Goal: Find specific page/section: Find specific page/section

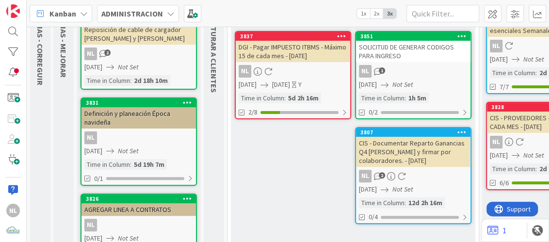
click at [147, 127] on div "3831 Definición y planeación Época navideña NL 07/10/2025 Not Set Time in Colum…" at bounding box center [138, 141] width 116 height 88
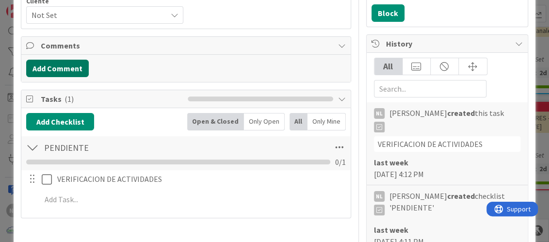
click at [65, 70] on button "Add Comment" at bounding box center [57, 68] width 63 height 17
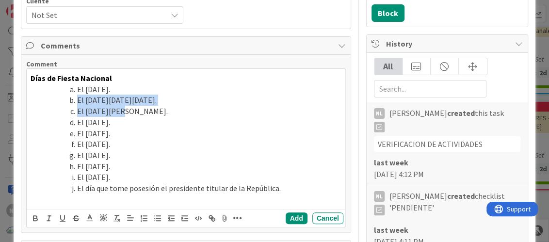
drag, startPoint x: 67, startPoint y: 97, endPoint x: 157, endPoint y: 110, distance: 91.0
click at [157, 110] on ol "El 1 enero. El martes de carnaval. El 1 de mayo. El 3 de noviembre. El 5 de nov…" at bounding box center [186, 139] width 310 height 110
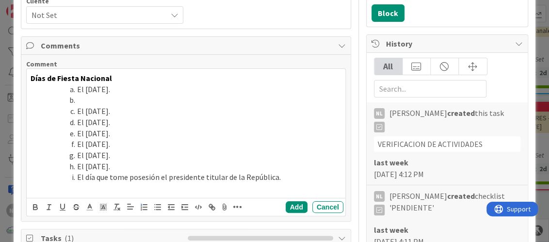
drag, startPoint x: 68, startPoint y: 100, endPoint x: 59, endPoint y: 100, distance: 8.7
click at [59, 100] on li at bounding box center [191, 99] width 298 height 11
click at [77, 92] on span at bounding box center [77, 89] width 0 height 11
click at [77, 93] on span at bounding box center [77, 89] width 0 height 11
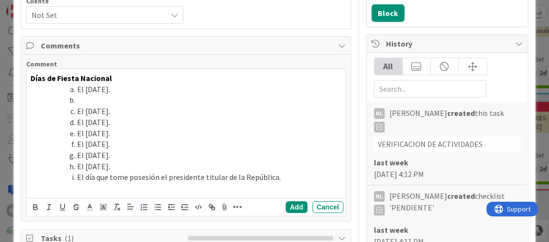
drag, startPoint x: 73, startPoint y: 100, endPoint x: 51, endPoint y: 100, distance: 21.3
click at [51, 100] on li at bounding box center [191, 99] width 298 height 11
click at [77, 98] on span at bounding box center [77, 99] width 0 height 11
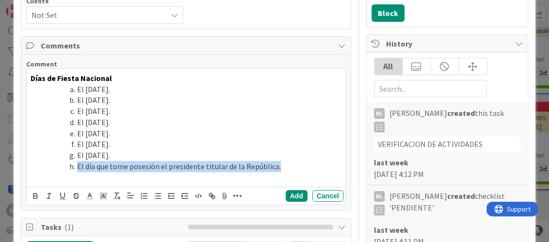
drag, startPoint x: 66, startPoint y: 166, endPoint x: 298, endPoint y: 170, distance: 231.7
click at [298, 170] on li "El día que tome posesión el presidente titular de la República." at bounding box center [191, 166] width 298 height 11
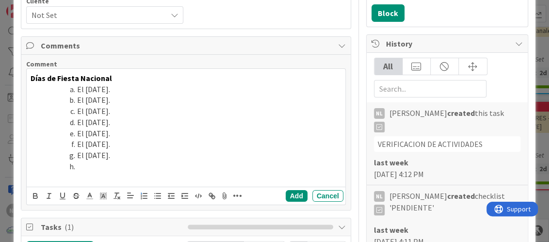
click at [77, 167] on span at bounding box center [77, 166] width 0 height 11
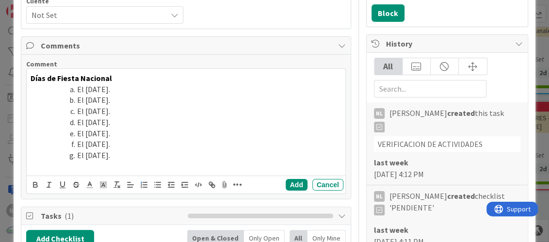
scroll to position [193, 0]
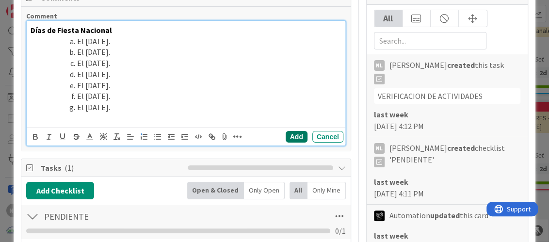
click at [285, 138] on button "Add" at bounding box center [296, 137] width 22 height 12
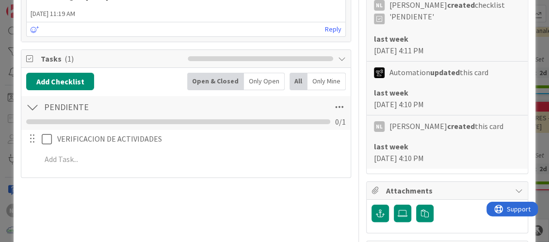
scroll to position [387, 0]
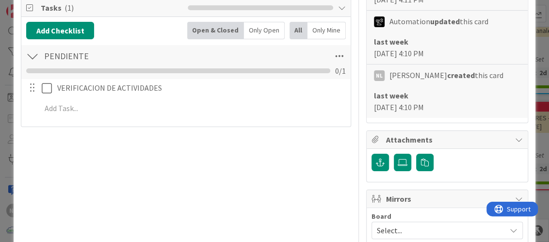
click at [262, 161] on div "Title 38 / 128 Definición y planeación Época navideña Description NL Nubia Lope…" at bounding box center [186, 39] width 330 height 776
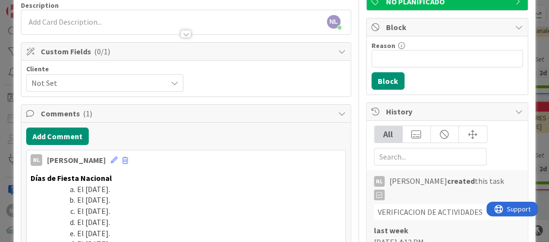
scroll to position [0, 0]
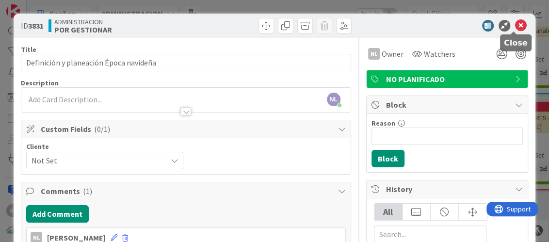
click at [515, 24] on icon at bounding box center [521, 26] width 12 height 12
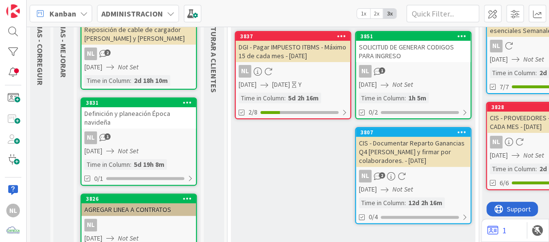
click at [138, 143] on div "3831 Definición y planeación Época navideña NL 1 07/10/2025 Not Set Time in Col…" at bounding box center [138, 141] width 116 height 88
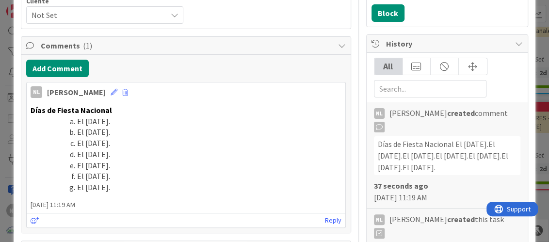
click at [144, 190] on li "El 25 de diciembre." at bounding box center [191, 187] width 298 height 11
click at [145, 188] on li "El 25 de diciembre." at bounding box center [191, 187] width 298 height 11
click at [144, 188] on li "El 25 de diciembre." at bounding box center [191, 187] width 298 height 11
click at [110, 89] on icon at bounding box center [113, 92] width 7 height 7
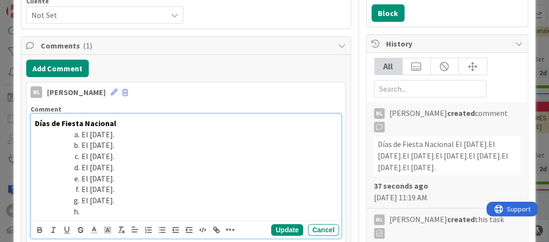
scroll to position [339, 0]
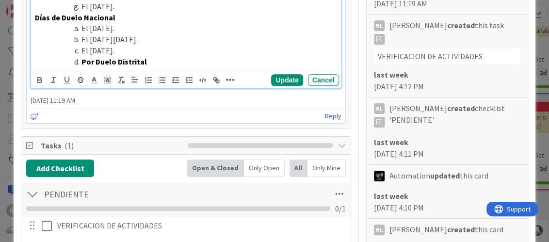
drag, startPoint x: 142, startPoint y: 42, endPoint x: 72, endPoint y: 39, distance: 70.3
click at [72, 39] on li "El viernes santo." at bounding box center [192, 39] width 290 height 11
drag, startPoint x: 151, startPoint y: 63, endPoint x: 67, endPoint y: 62, distance: 84.3
click at [67, 62] on li "Por Duelo Distrital" at bounding box center [192, 61] width 290 height 11
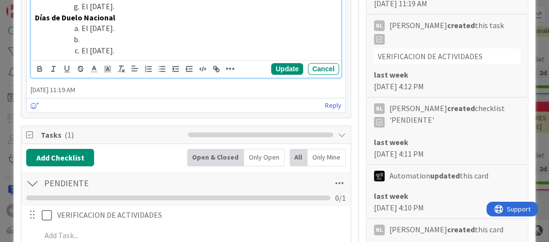
click at [91, 35] on li at bounding box center [192, 39] width 290 height 11
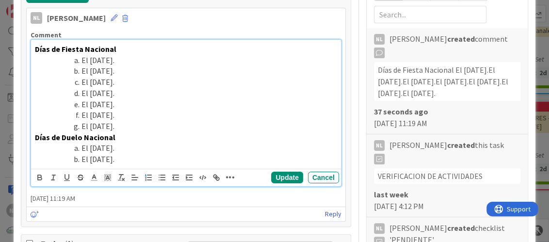
scroll to position [242, 0]
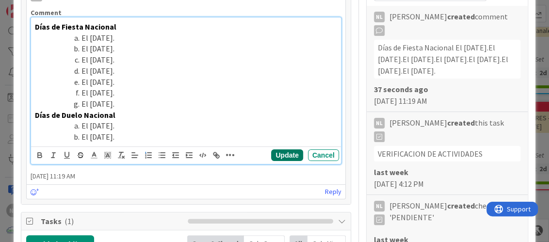
click at [279, 155] on button "Update" at bounding box center [286, 155] width 31 height 12
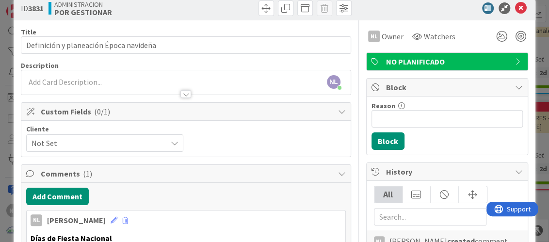
scroll to position [0, 0]
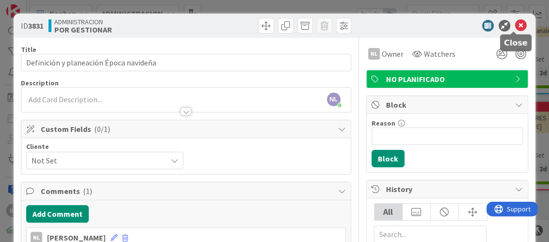
click at [515, 25] on icon at bounding box center [521, 26] width 12 height 12
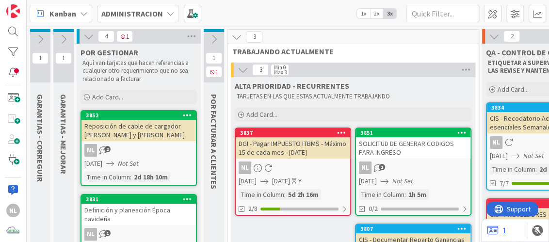
click at [85, 35] on icon at bounding box center [88, 36] width 11 height 11
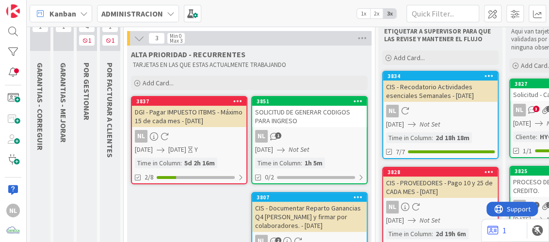
scroll to position [48, 0]
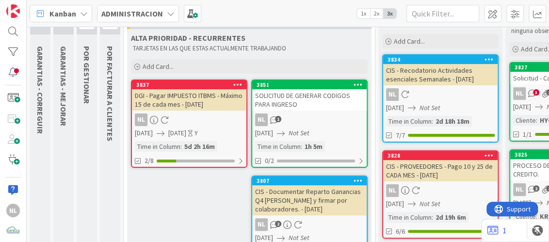
click at [189, 118] on div "NL" at bounding box center [189, 119] width 114 height 13
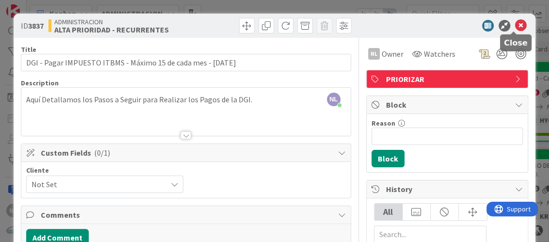
click at [515, 28] on icon at bounding box center [521, 26] width 12 height 12
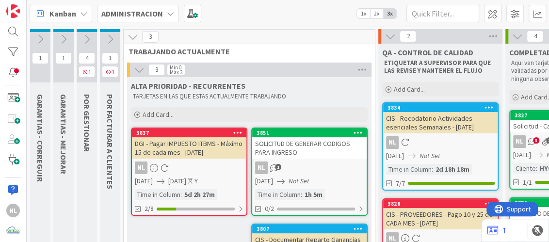
click at [310, 164] on div "NL 1" at bounding box center [309, 167] width 114 height 13
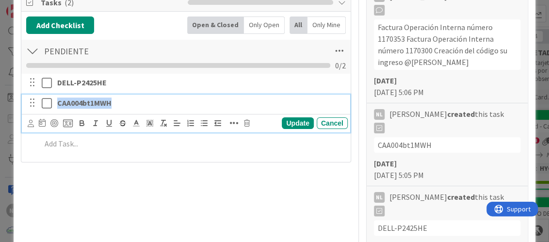
drag, startPoint x: 56, startPoint y: 100, endPoint x: 117, endPoint y: 101, distance: 61.1
click at [117, 101] on p "CAA004bt1MWH" at bounding box center [200, 102] width 286 height 11
copy strong "CAA004bt1MWH"
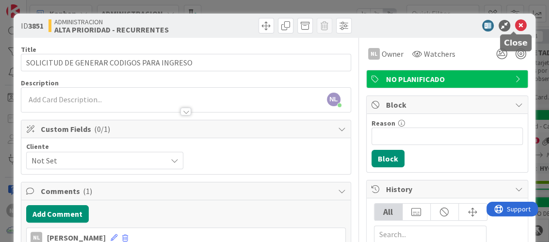
click at [515, 25] on icon at bounding box center [521, 26] width 12 height 12
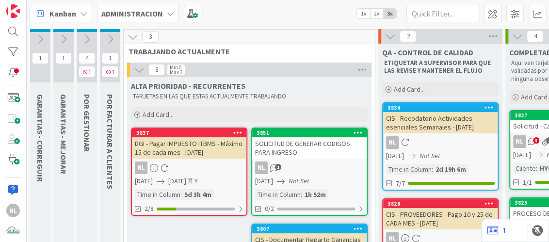
scroll to position [48, 0]
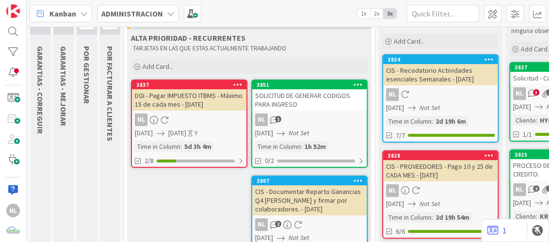
click at [185, 124] on div "NL" at bounding box center [189, 119] width 114 height 13
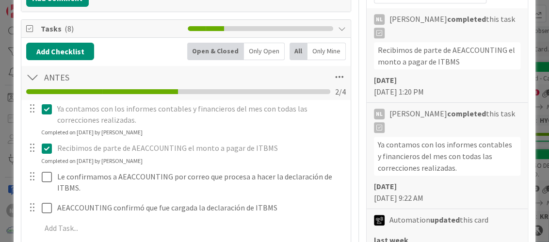
scroll to position [242, 0]
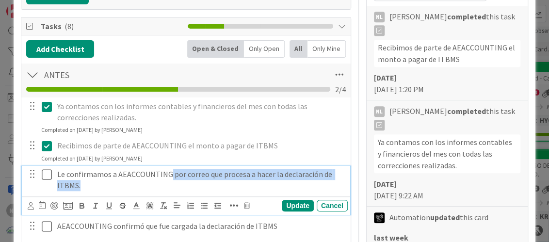
drag, startPoint x: 168, startPoint y: 172, endPoint x: 230, endPoint y: 187, distance: 64.4
click at [230, 187] on p "Le confirmamos a AEACCOUNTING por correo que procesa a hacer la declaración de …" at bounding box center [200, 180] width 286 height 22
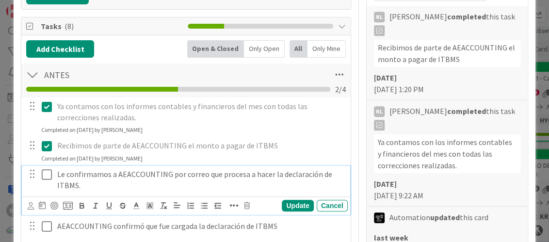
drag, startPoint x: 211, startPoint y: 169, endPoint x: 146, endPoint y: 177, distance: 65.9
click at [146, 176] on p "Le confirmamos a AEACCOUNTING por correo que procesa a hacer la declaración de …" at bounding box center [200, 180] width 286 height 22
click at [46, 171] on icon at bounding box center [47, 175] width 10 height 12
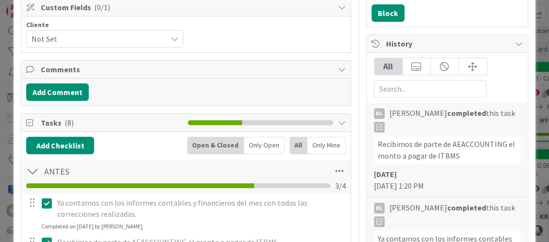
scroll to position [0, 0]
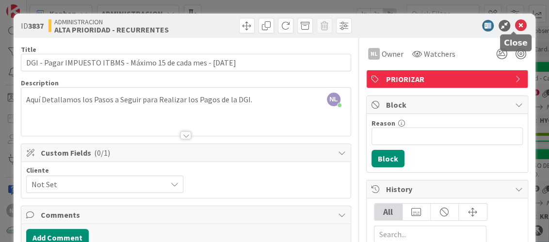
click at [515, 25] on icon at bounding box center [521, 26] width 12 height 12
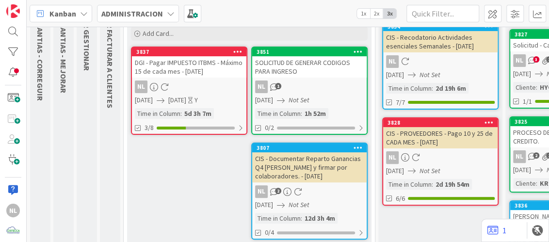
scroll to position [96, 0]
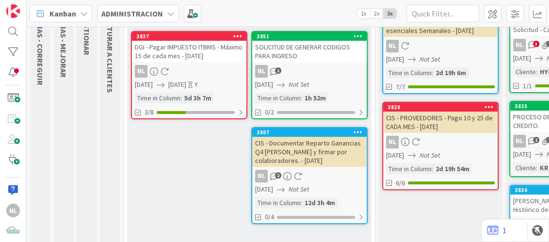
click at [315, 76] on div "NL 1" at bounding box center [309, 71] width 114 height 13
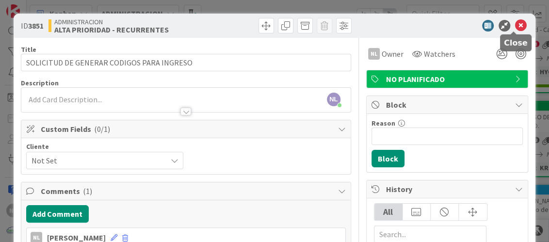
click at [515, 24] on icon at bounding box center [521, 26] width 12 height 12
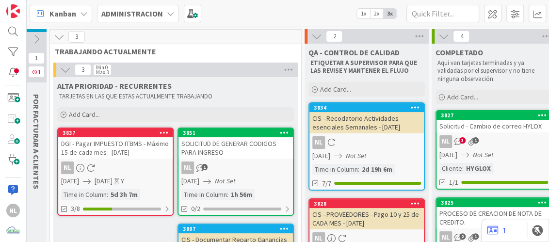
scroll to position [0, 92]
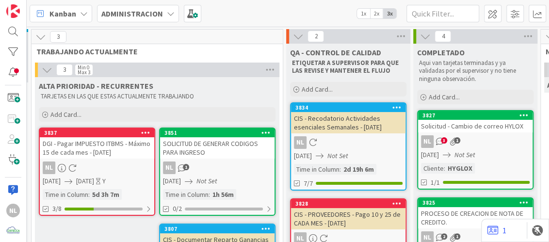
click at [480, 142] on div "NL 3 1" at bounding box center [475, 141] width 114 height 13
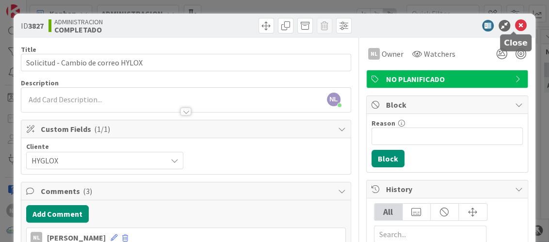
click at [515, 24] on icon at bounding box center [521, 26] width 12 height 12
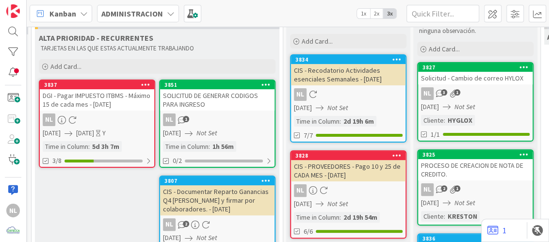
scroll to position [0, 92]
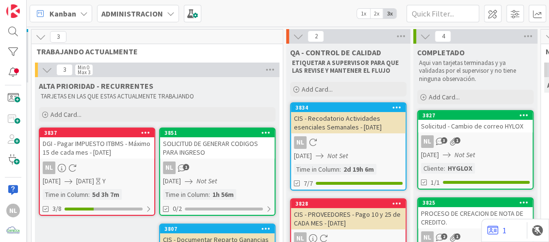
click at [102, 154] on div "DGI - Pagar IMPUESTO ITBMS - Máximo 15 de cada mes - [DATE]" at bounding box center [97, 147] width 114 height 21
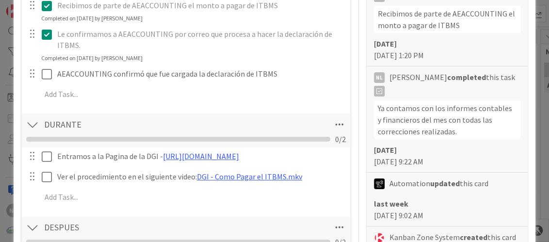
scroll to position [387, 0]
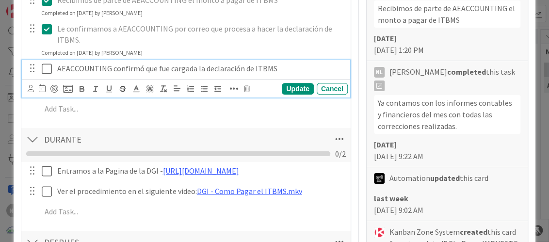
click at [47, 67] on icon at bounding box center [47, 69] width 10 height 12
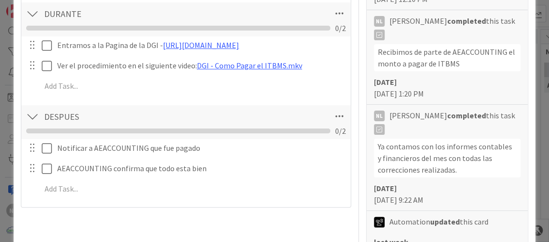
scroll to position [291, 0]
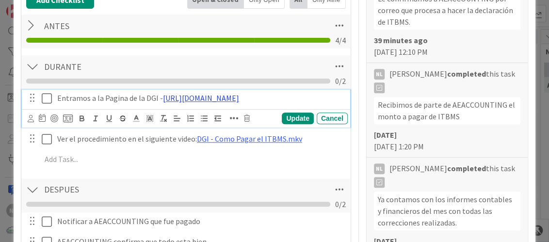
click at [239, 97] on link "[URL][DOMAIN_NAME]" at bounding box center [201, 98] width 76 height 10
click at [227, 117] on link "[URL][DOMAIN_NAME]" at bounding box center [211, 116] width 66 height 13
click at [45, 98] on icon at bounding box center [47, 99] width 10 height 12
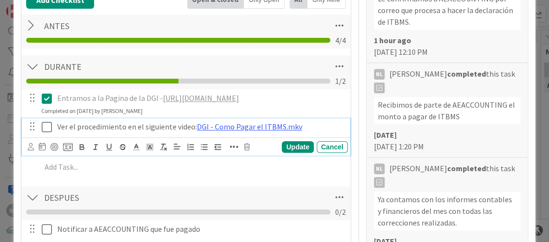
click at [49, 127] on icon at bounding box center [47, 127] width 10 height 12
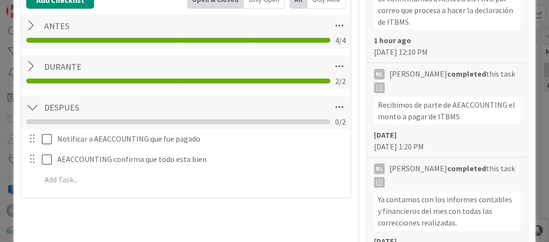
scroll to position [339, 0]
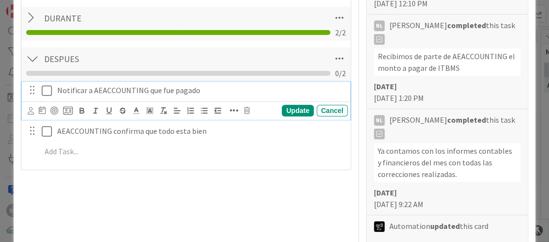
click at [52, 88] on button at bounding box center [48, 91] width 12 height 16
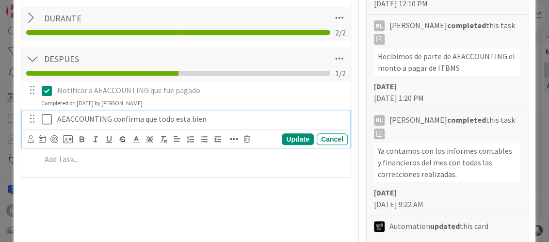
click at [44, 119] on icon at bounding box center [47, 119] width 10 height 12
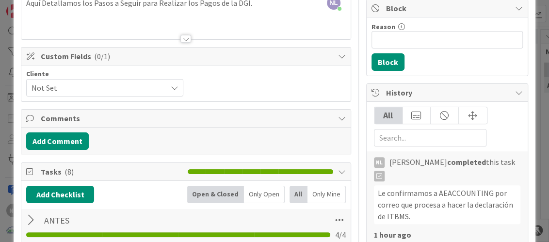
scroll to position [0, 0]
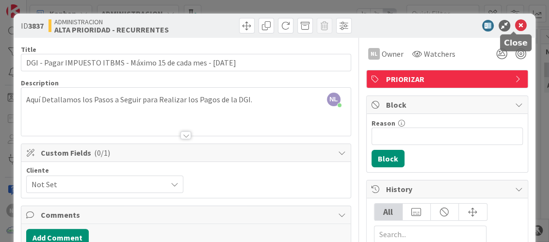
click at [515, 25] on icon at bounding box center [521, 26] width 12 height 12
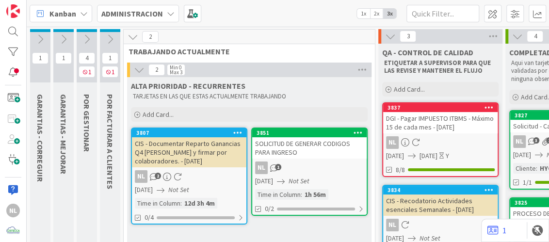
scroll to position [181, 0]
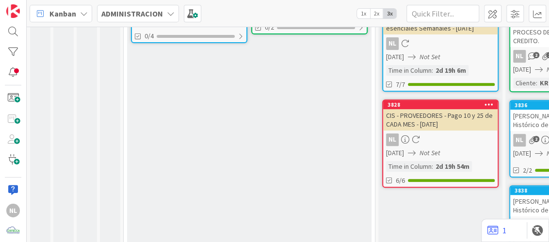
click at [316, 95] on div "ALTA PRIORIDAD - RECURRENTES TARJETAS EN LAS QUE ESTAS ACTUALMENTE TRABAJANDO A…" at bounding box center [249, 80] width 244 height 369
